Goal: Information Seeking & Learning: Find specific fact

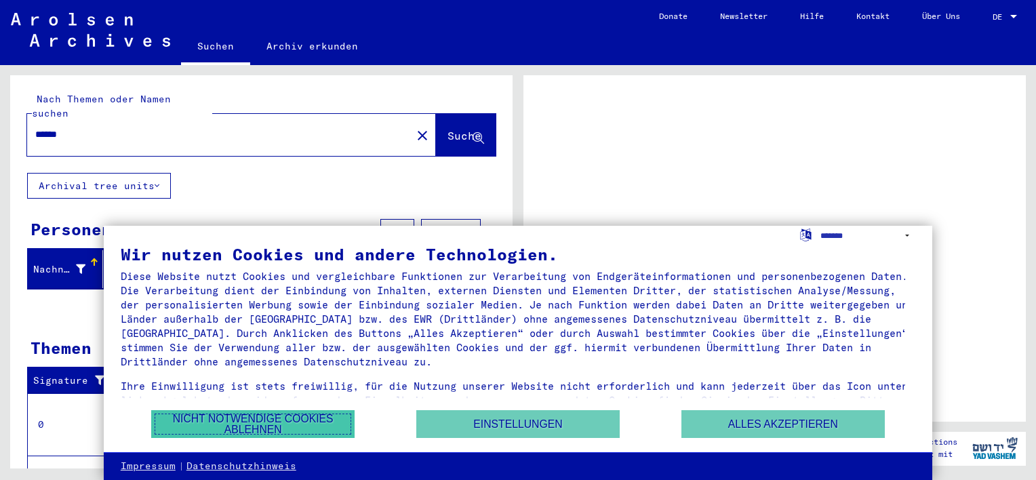
click at [287, 418] on button "Nicht notwendige Cookies ablehnen" at bounding box center [252, 424] width 203 height 28
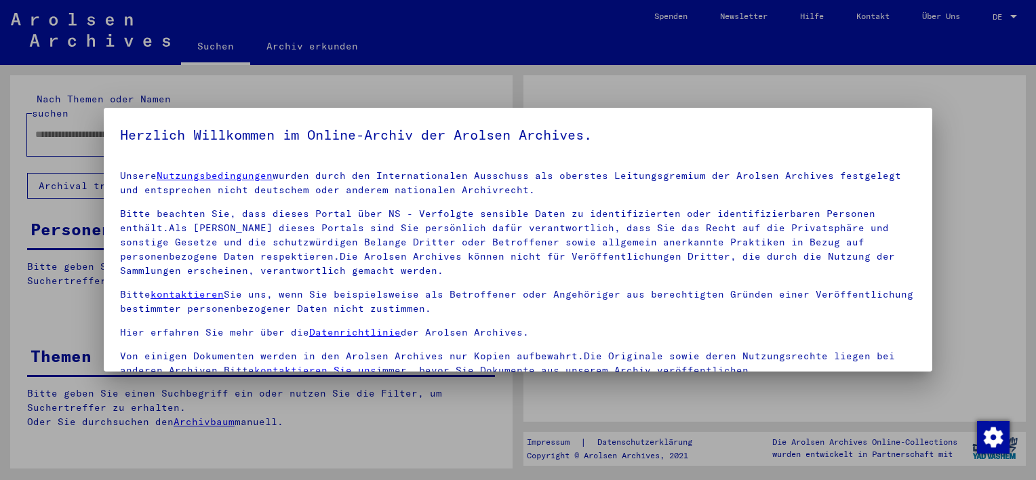
type input "******"
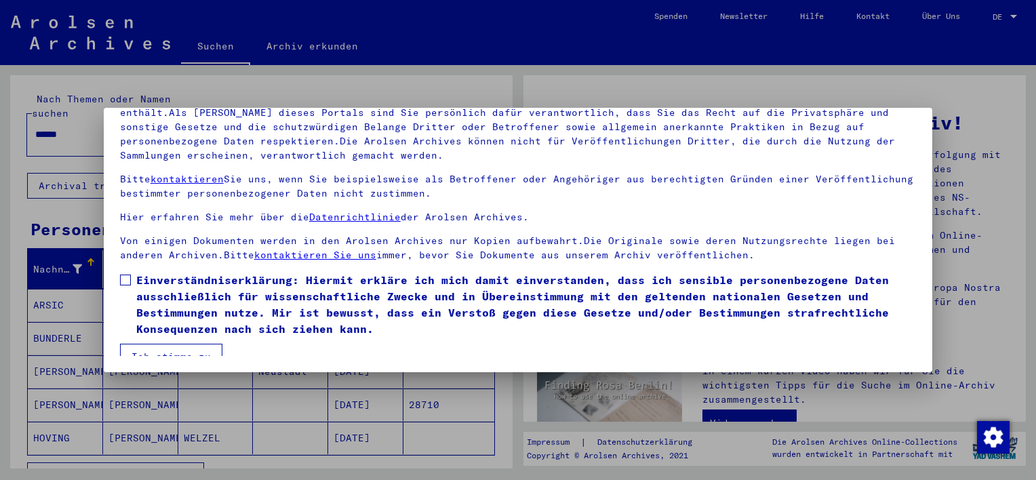
scroll to position [14, 0]
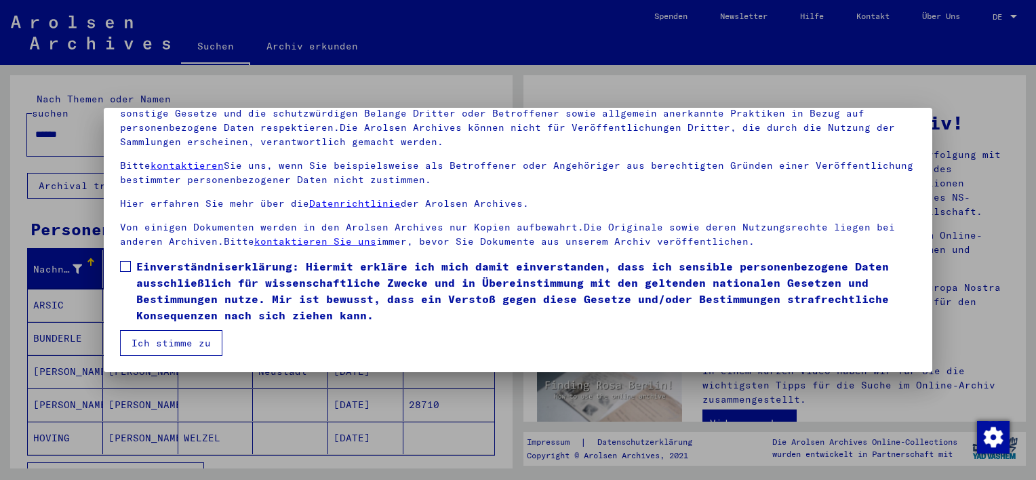
click at [168, 441] on div at bounding box center [518, 240] width 1036 height 480
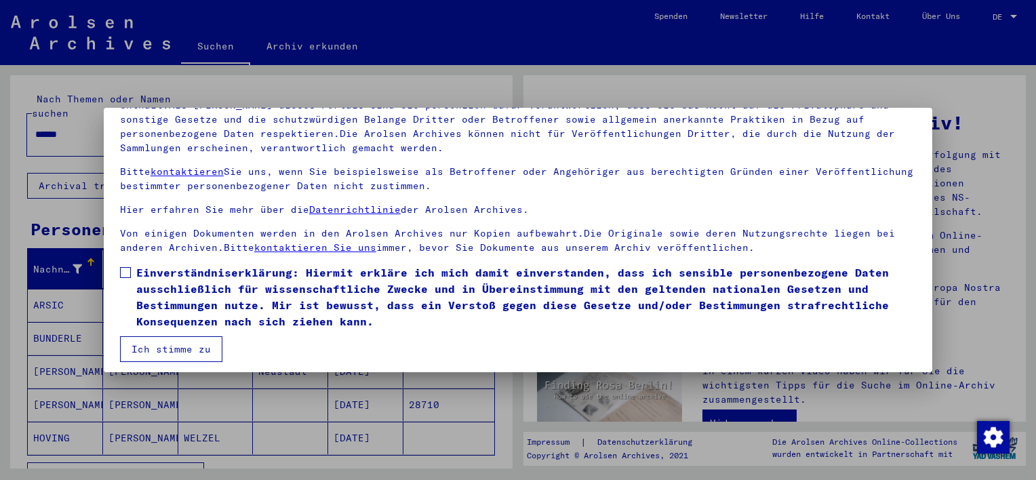
scroll to position [115, 0]
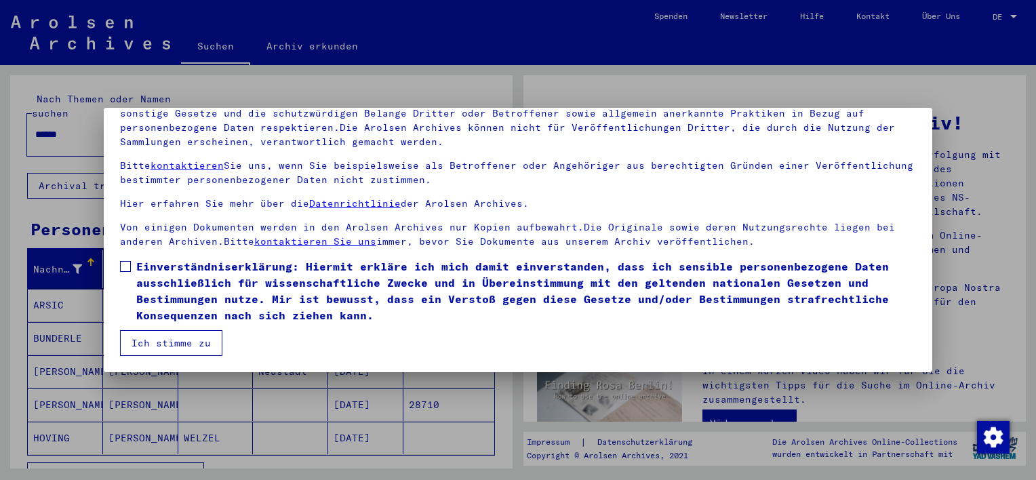
click at [127, 257] on mat-dialog-content "Unsere Nutzungsbedingungen wurden durch den Internationalen Ausschuss als obers…" at bounding box center [518, 200] width 829 height 312
click at [125, 261] on span at bounding box center [125, 266] width 11 height 11
click at [161, 338] on button "Ich stimme zu" at bounding box center [171, 343] width 102 height 26
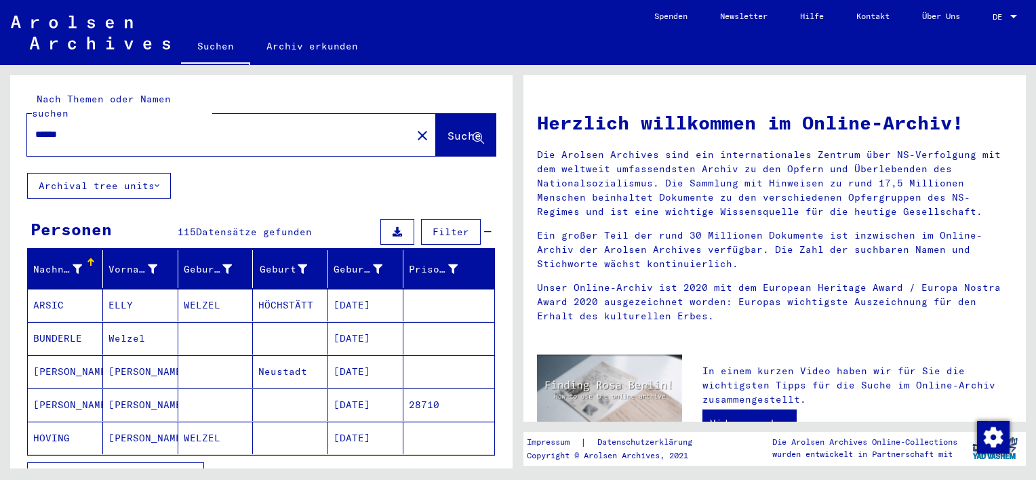
click at [277, 461] on div "Alle Ergebnisse anzeigen" at bounding box center [261, 475] width 468 height 39
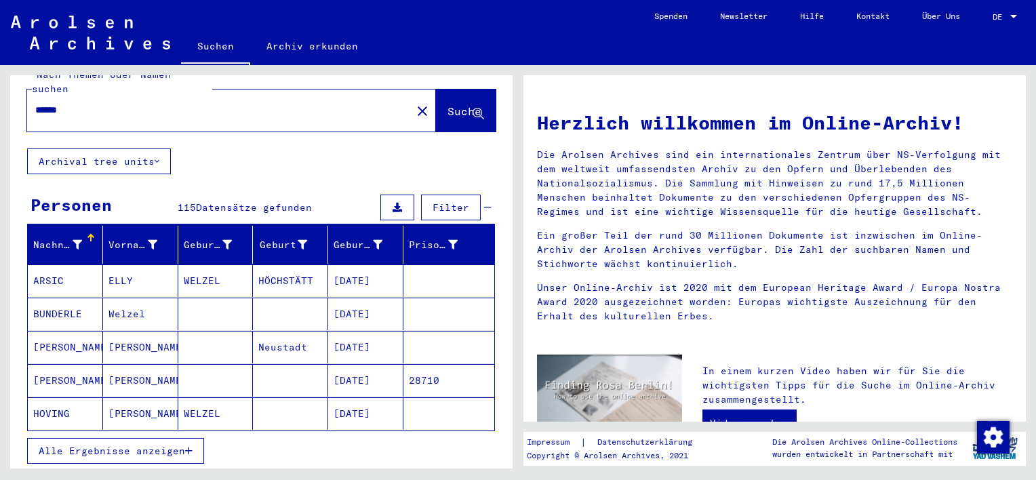
scroll to position [0, 0]
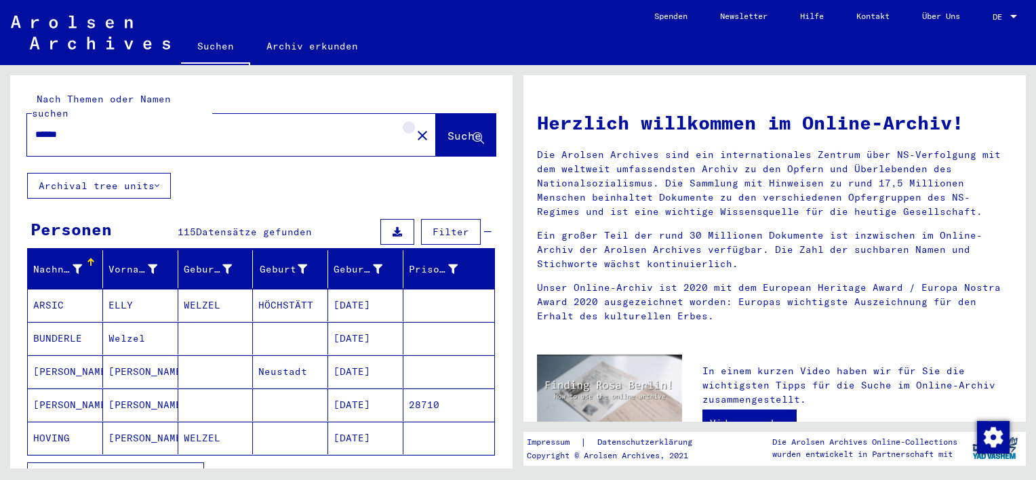
click at [414, 127] on mat-icon "close" at bounding box center [422, 135] width 16 height 16
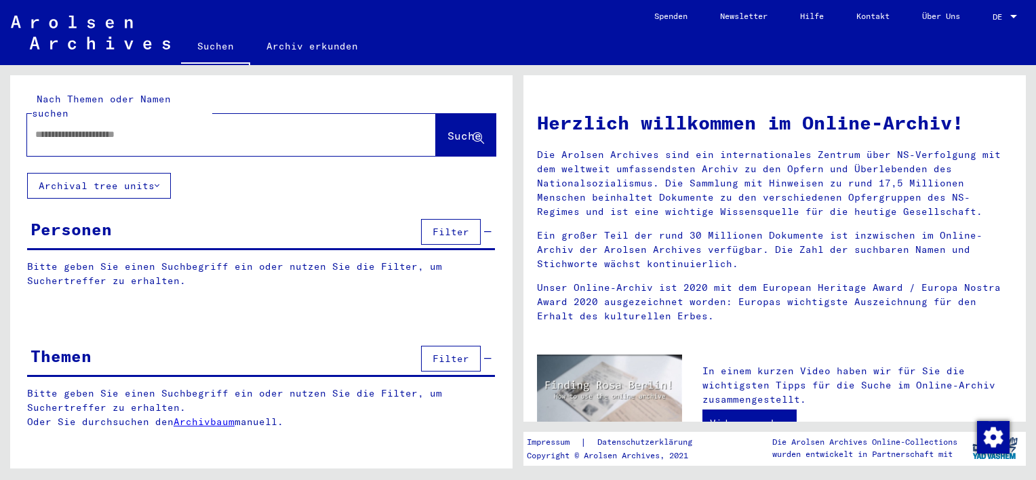
click at [323, 127] on input "text" at bounding box center [215, 134] width 360 height 14
type input "**********"
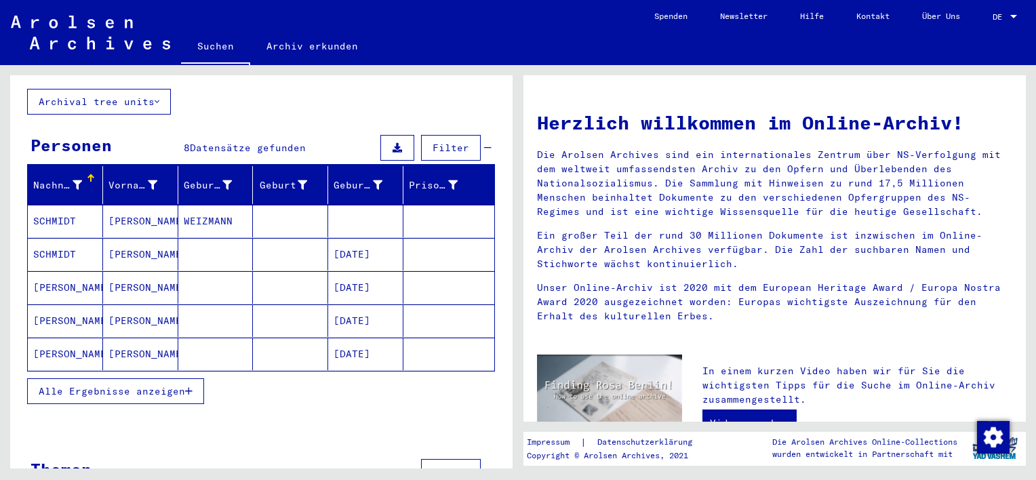
scroll to position [113, 0]
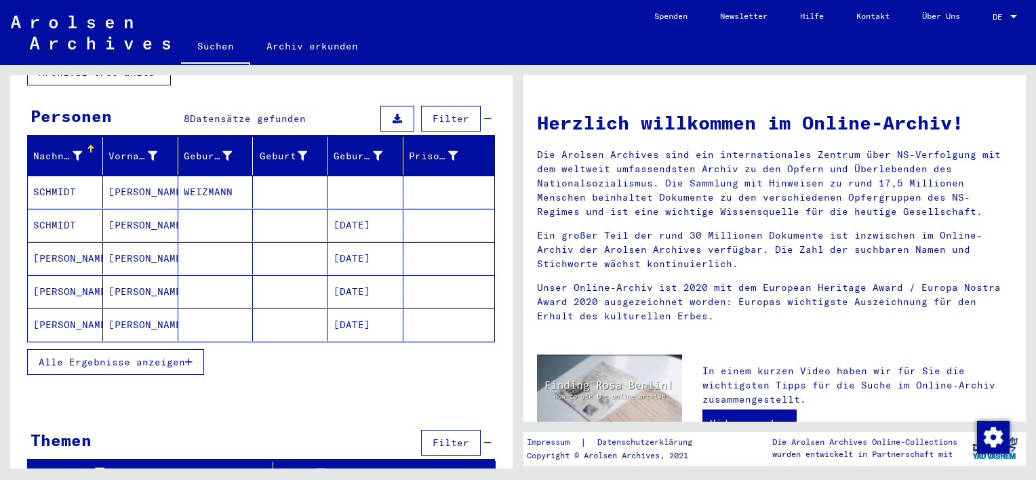
click at [434, 393] on div at bounding box center [261, 401] width 502 height 17
click at [142, 405] on div "**********" at bounding box center [261, 229] width 502 height 535
click at [159, 349] on button "Alle Ergebnisse anzeigen" at bounding box center [115, 362] width 177 height 26
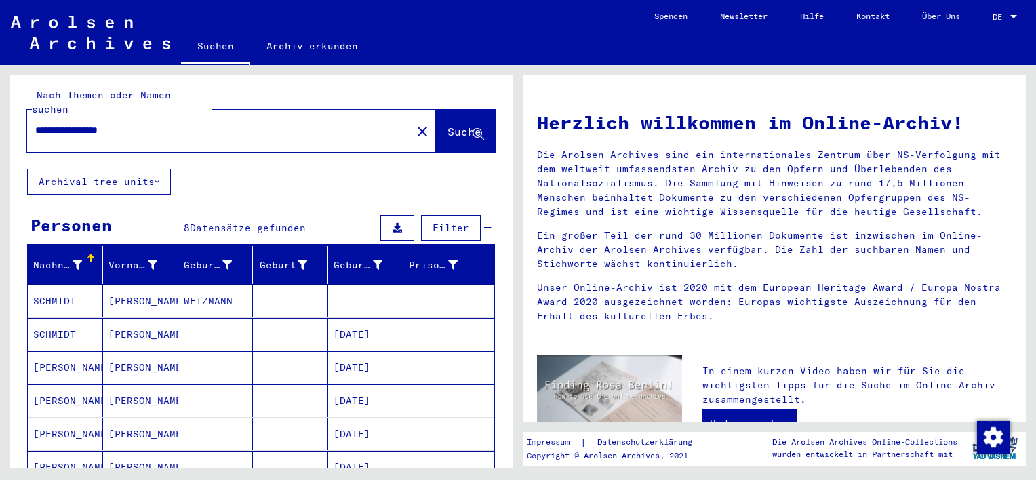
scroll to position [0, 0]
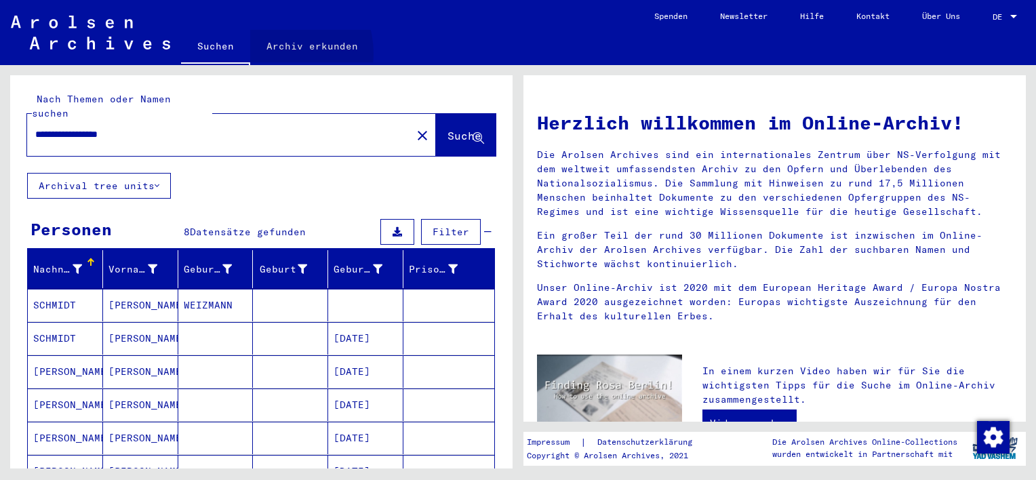
click at [279, 53] on link "Archiv erkunden" at bounding box center [312, 46] width 124 height 33
